Goal: Task Accomplishment & Management: Manage account settings

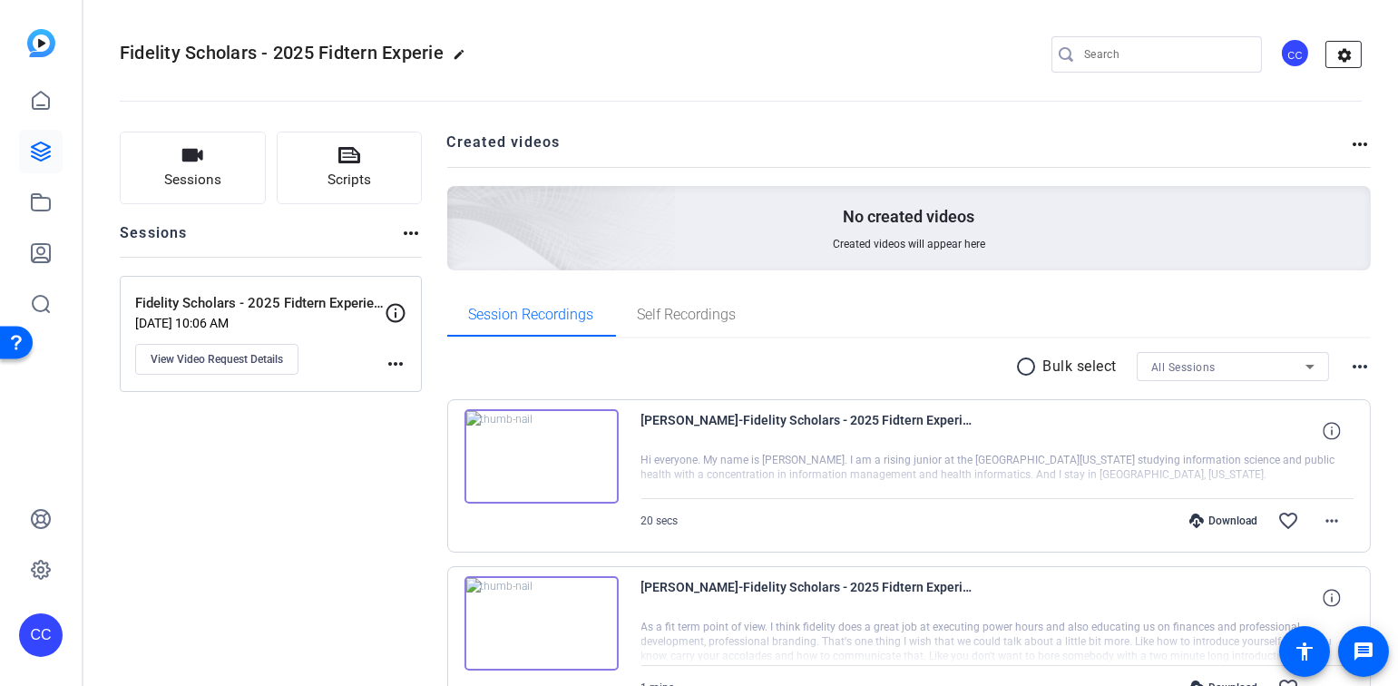
click at [1338, 58] on mat-icon "settings" at bounding box center [1344, 55] width 36 height 27
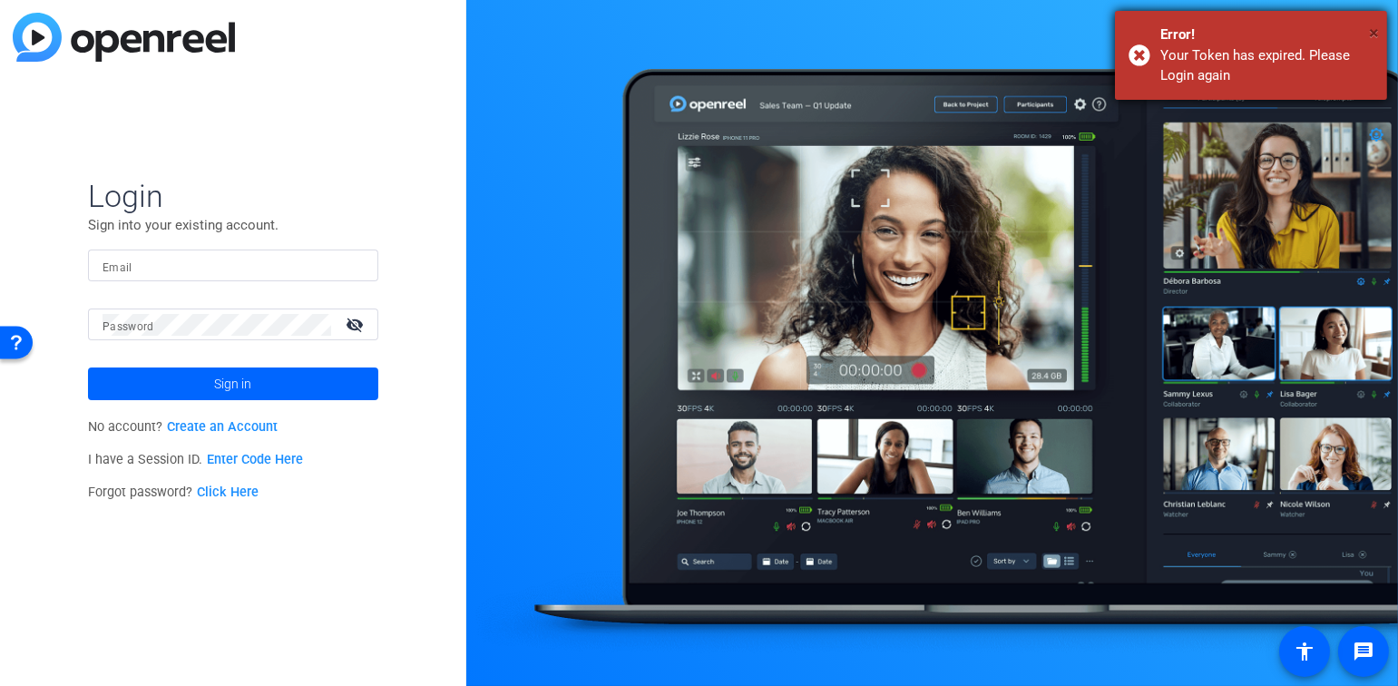
click at [1377, 34] on span "×" at bounding box center [1374, 33] width 10 height 22
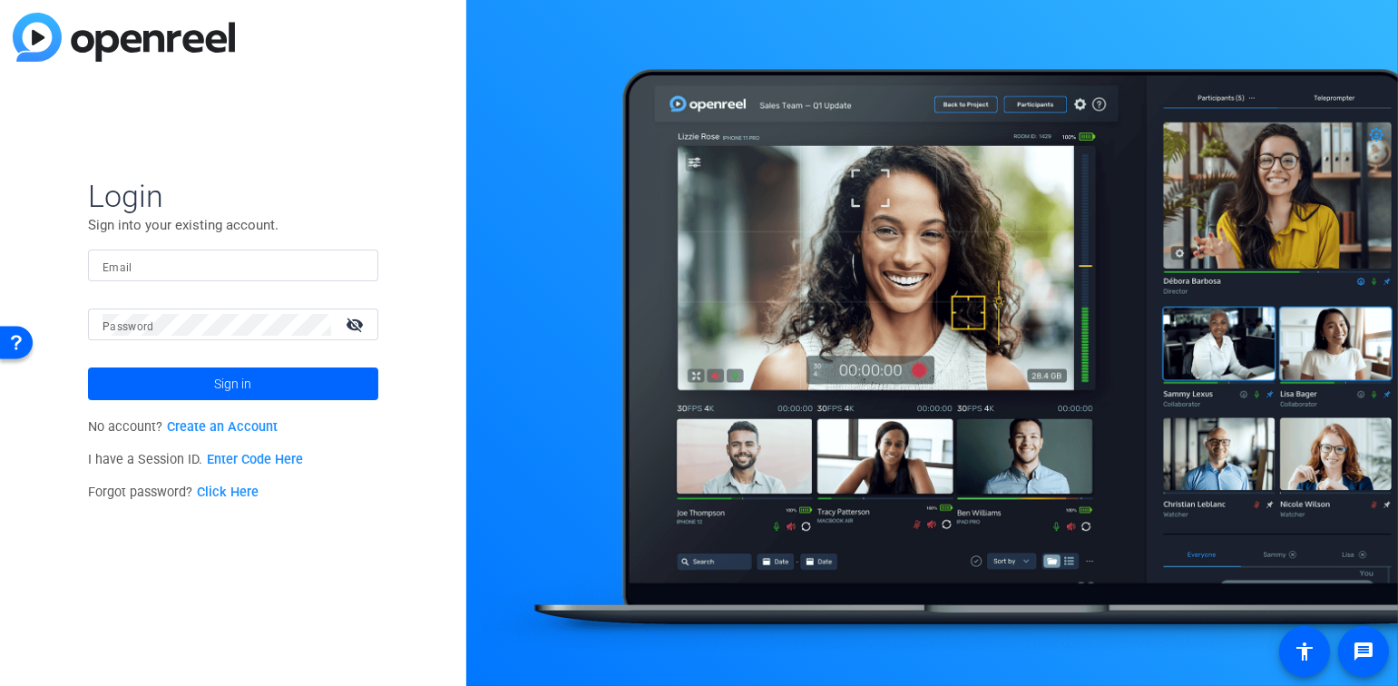
drag, startPoint x: 336, startPoint y: 122, endPoint x: 331, endPoint y: 132, distance: 12.2
click at [337, 122] on div "Login Sign into your existing account. Email Password visibility_off Sign in No…" at bounding box center [233, 343] width 466 height 686
click at [253, 262] on input "Email" at bounding box center [232, 266] width 261 height 22
type input "[PERSON_NAME][EMAIL_ADDRESS][PERSON_NAME][DOMAIN_NAME]"
click at [88, 367] on button "Sign in" at bounding box center [233, 383] width 290 height 33
